Goal: Information Seeking & Learning: Learn about a topic

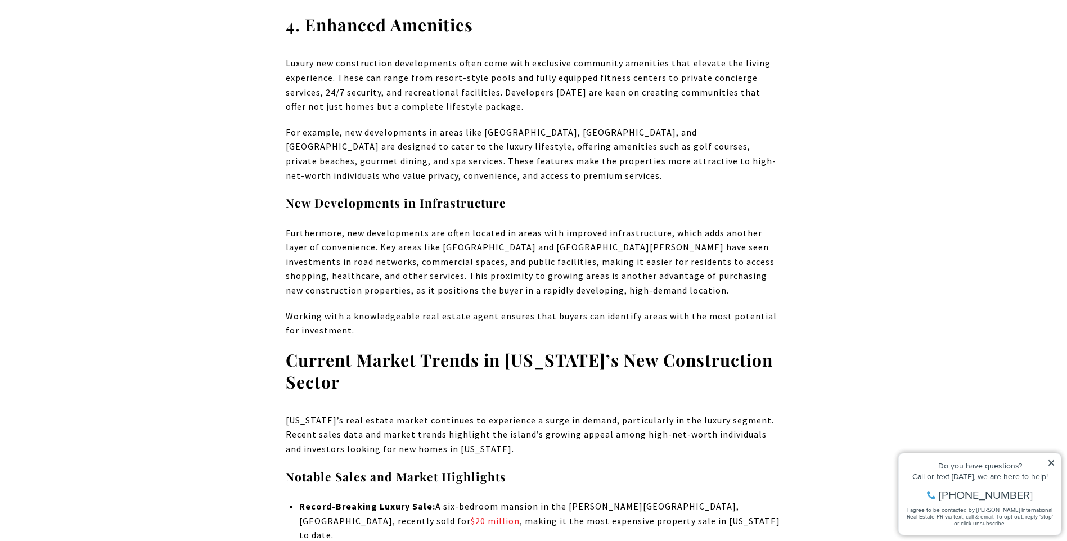
scroll to position [2924, 0]
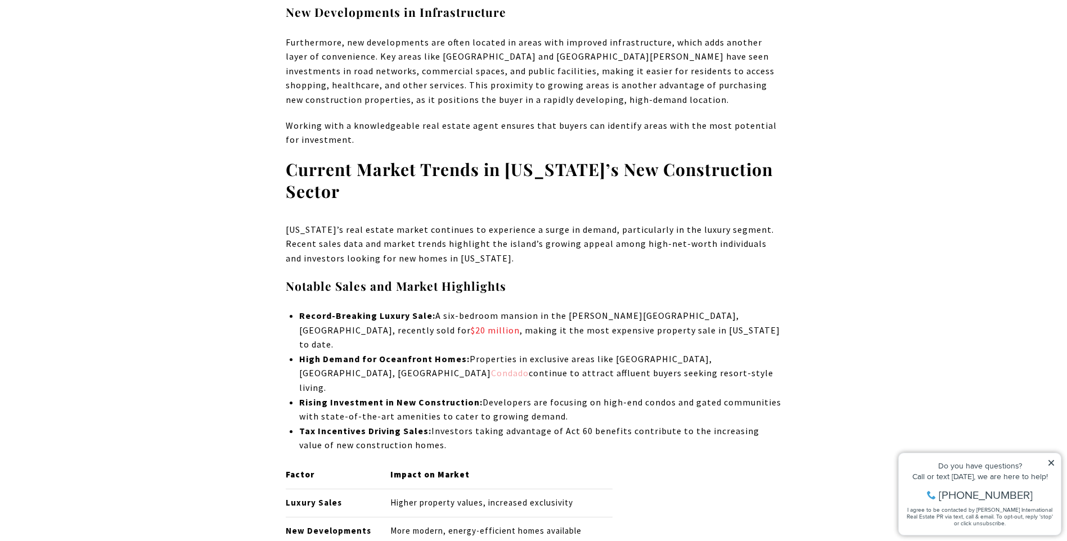
click at [491, 367] on link "Condado" at bounding box center [510, 372] width 38 height 11
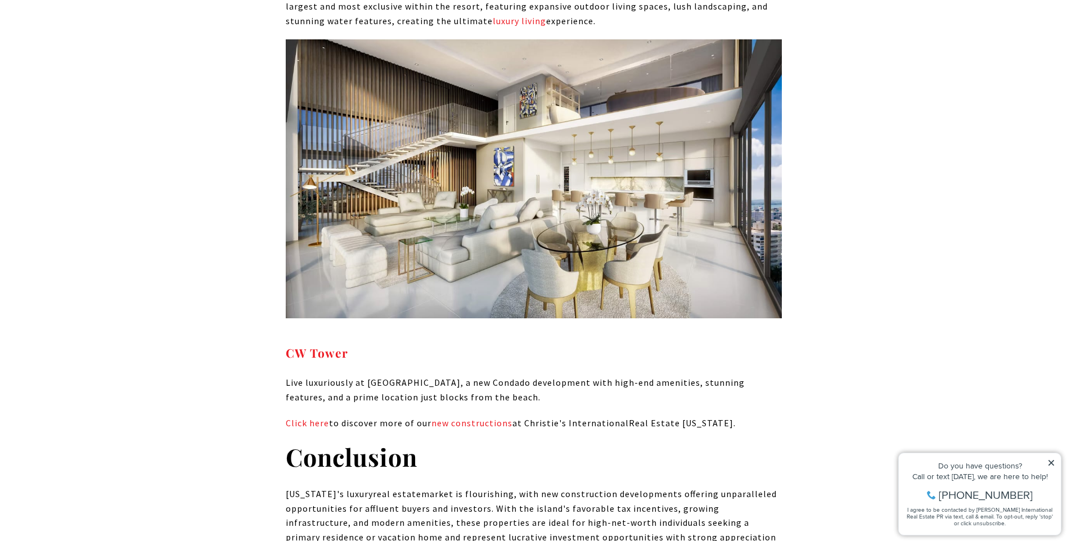
scroll to position [6411, 0]
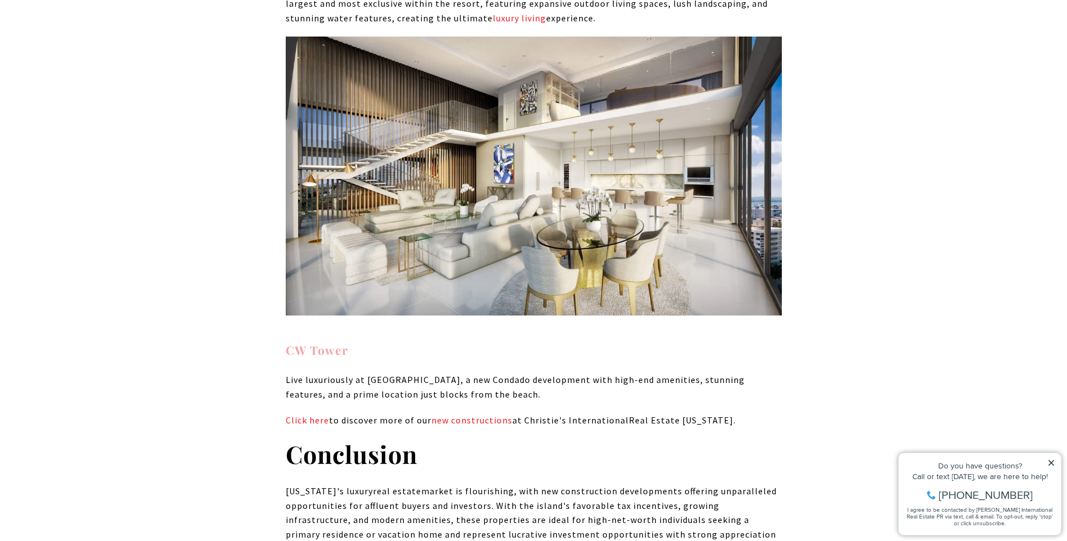
click at [340, 342] on strong "CW Tower" at bounding box center [317, 350] width 62 height 16
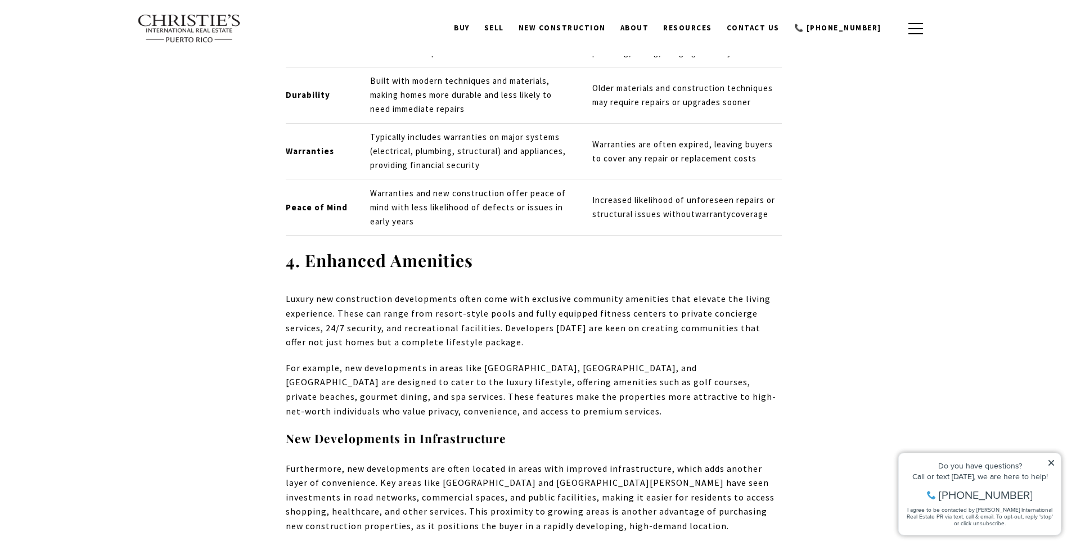
scroll to position [2331, 0]
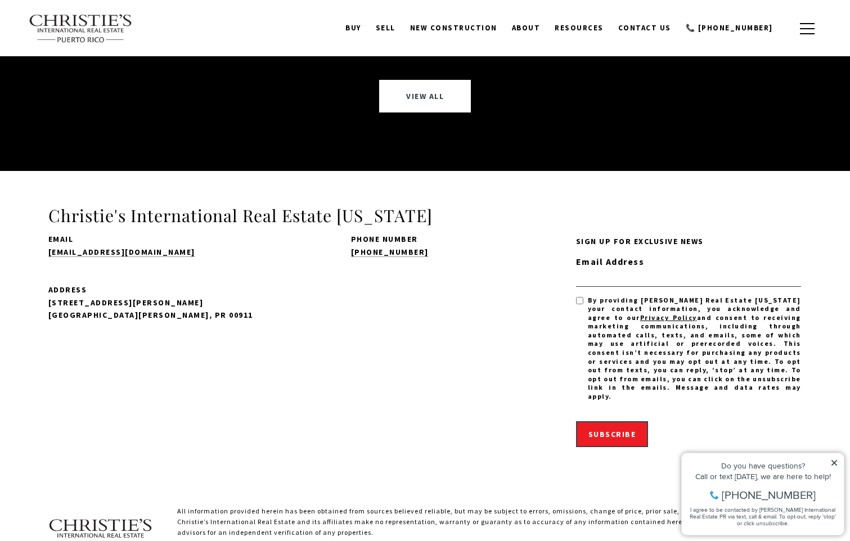
scroll to position [6275, 0]
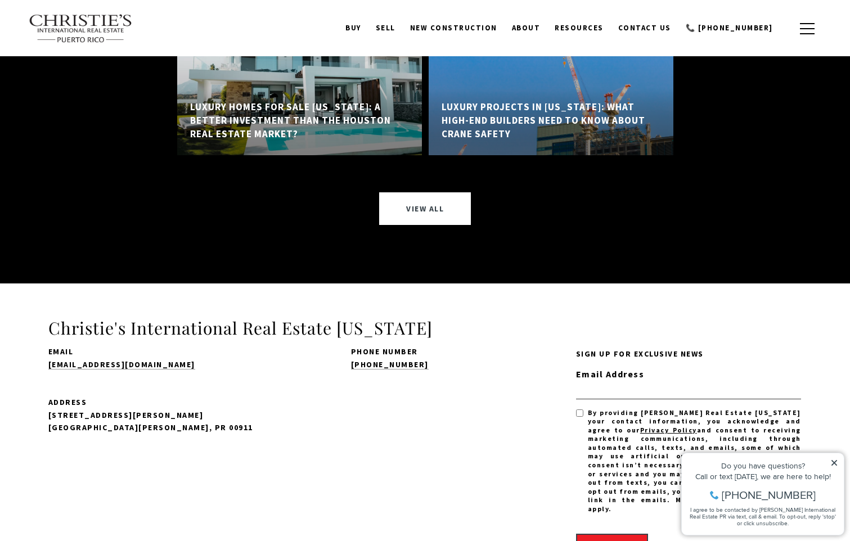
click at [834, 458] on div "Do you have questions? Call or text [DATE], we are here to help! [PHONE_NUMBER]…" at bounding box center [763, 494] width 162 height 82
click at [834, 462] on icon at bounding box center [834, 463] width 8 height 8
click at [834, 459] on icon at bounding box center [834, 463] width 8 height 8
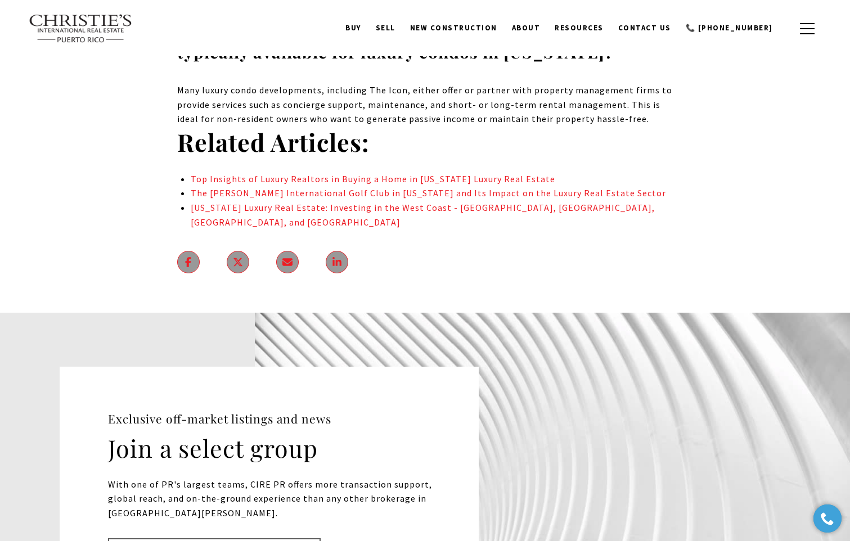
scroll to position [5375, 0]
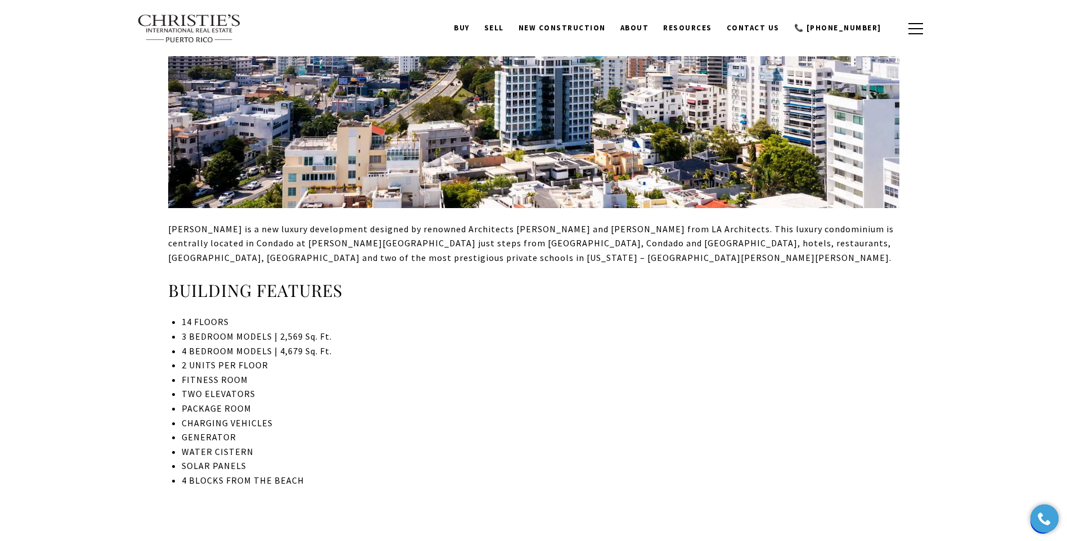
scroll to position [379, 0]
